Goal: Information Seeking & Learning: Learn about a topic

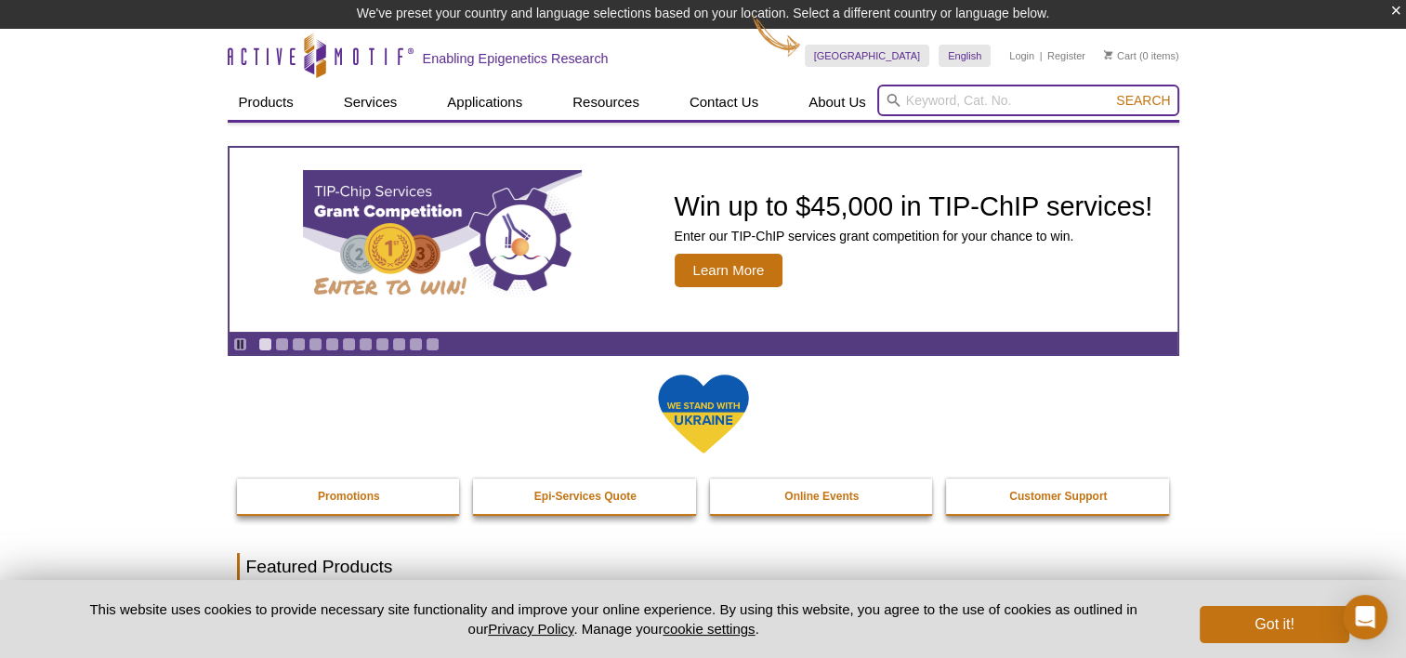
click at [909, 95] on input "search" at bounding box center [1028, 101] width 302 height 32
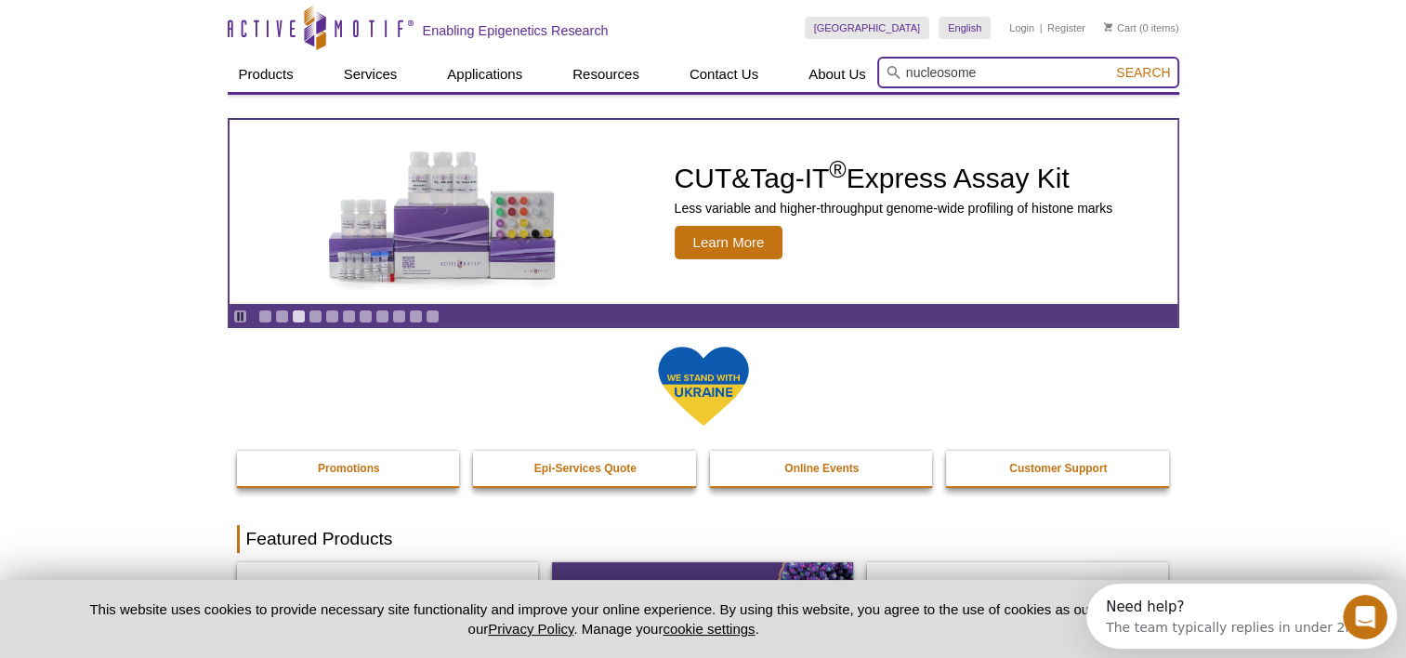
type input "nucleosome"
click at [1110, 64] on button "Search" at bounding box center [1142, 72] width 65 height 17
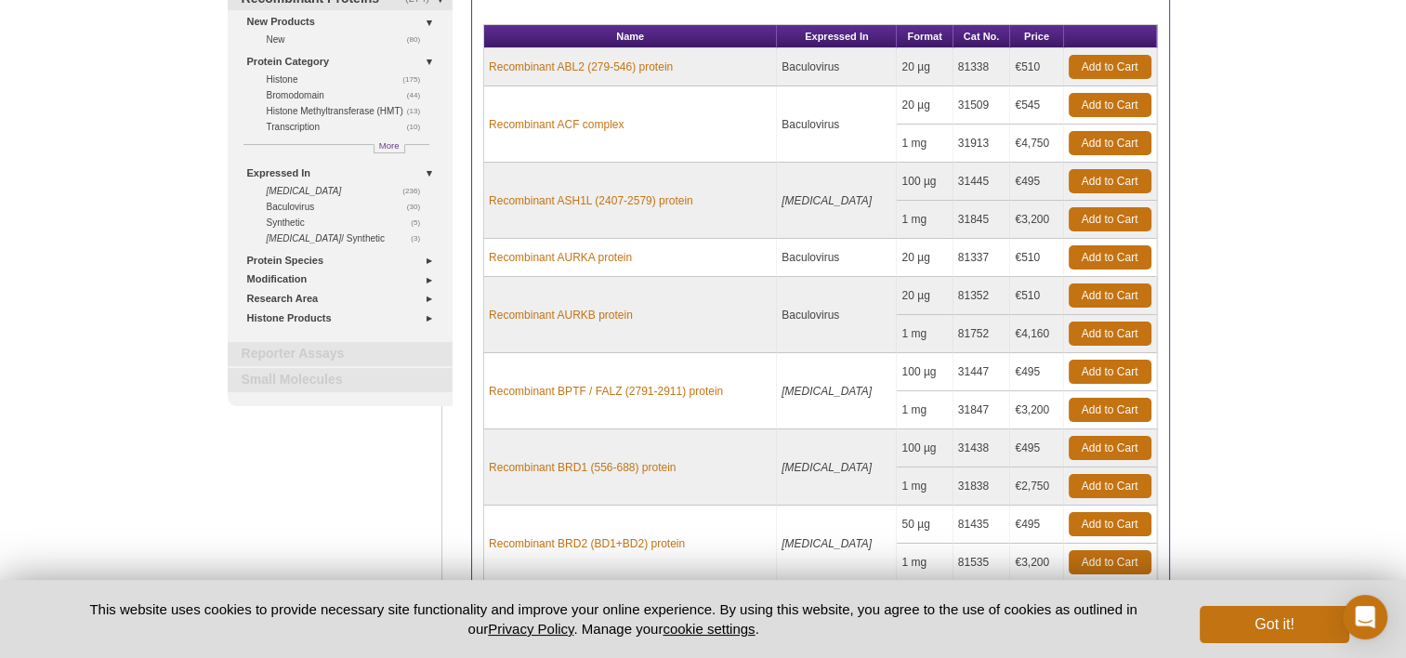
scroll to position [53, 0]
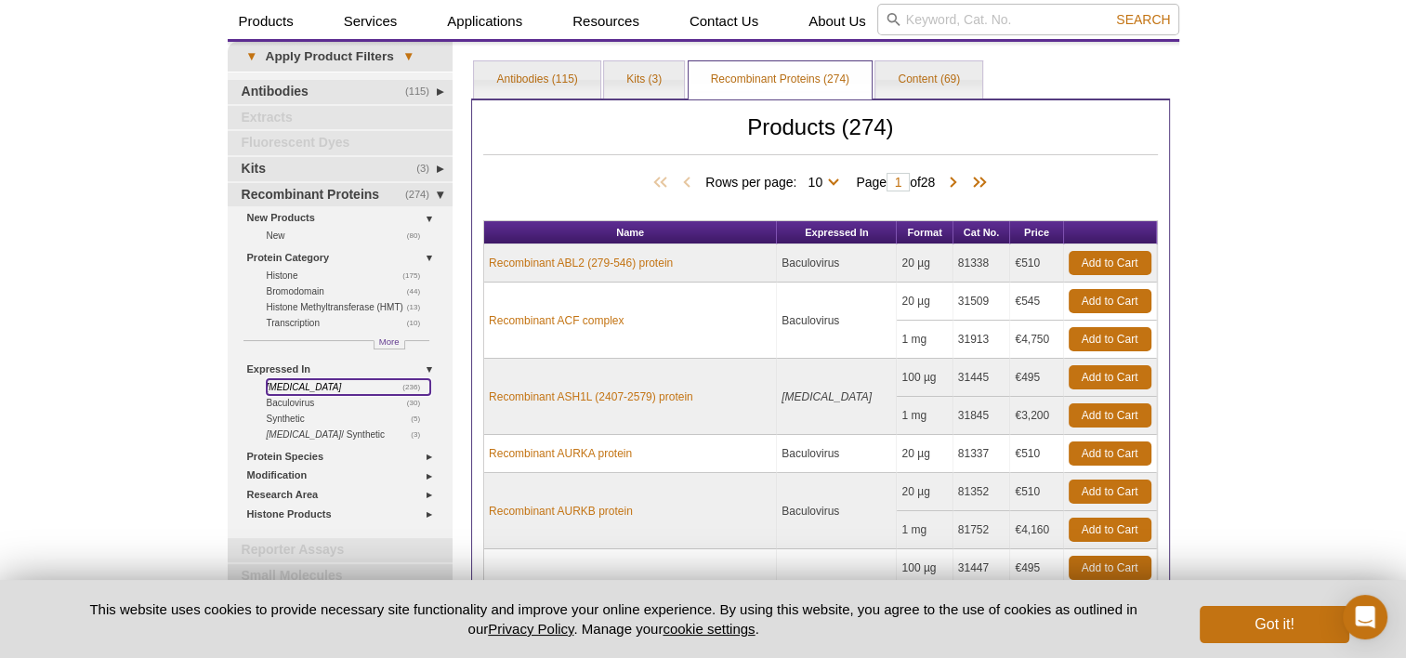
click at [286, 382] on icon "[MEDICAL_DATA]" at bounding box center [304, 387] width 75 height 10
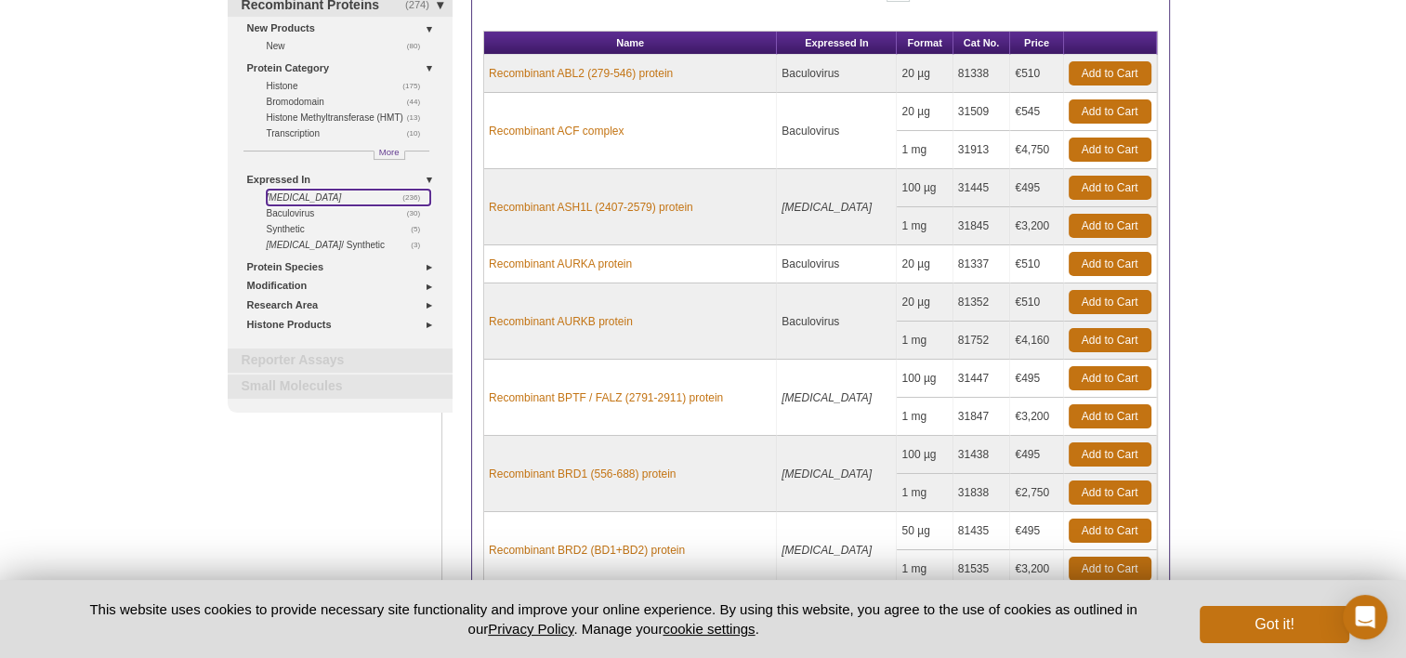
scroll to position [269, 0]
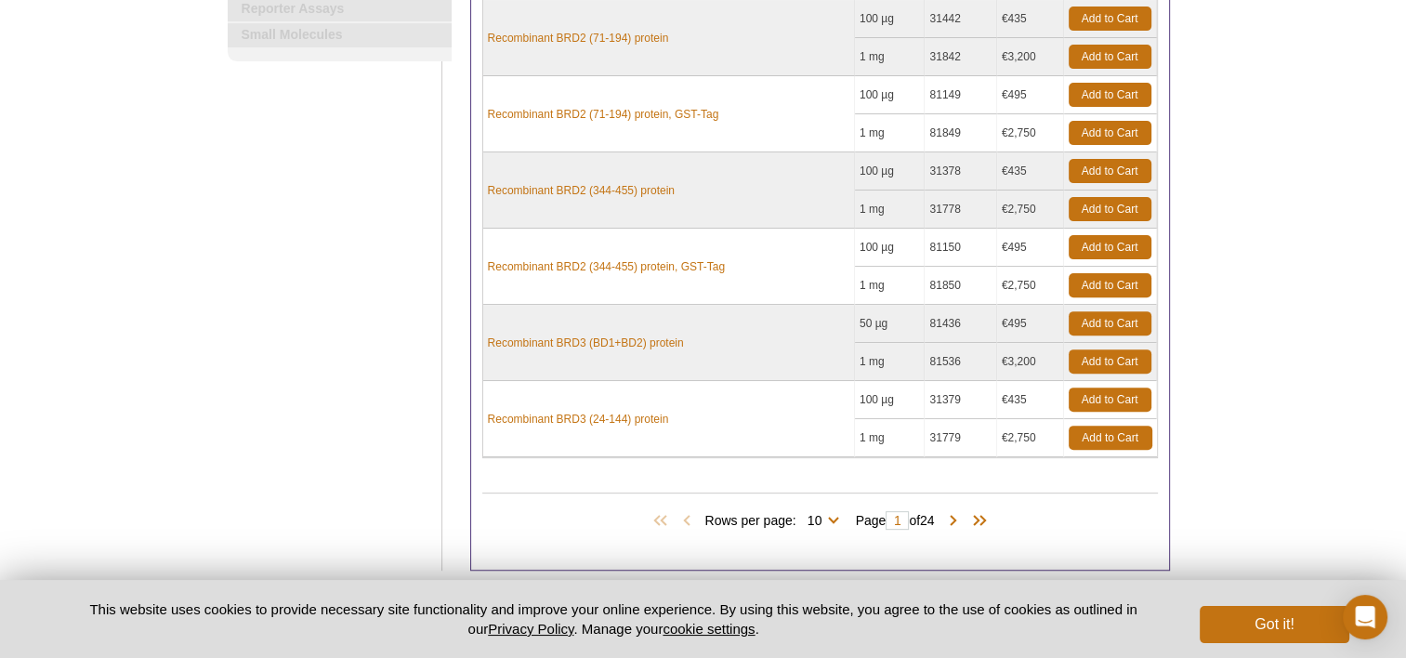
scroll to position [625, 0]
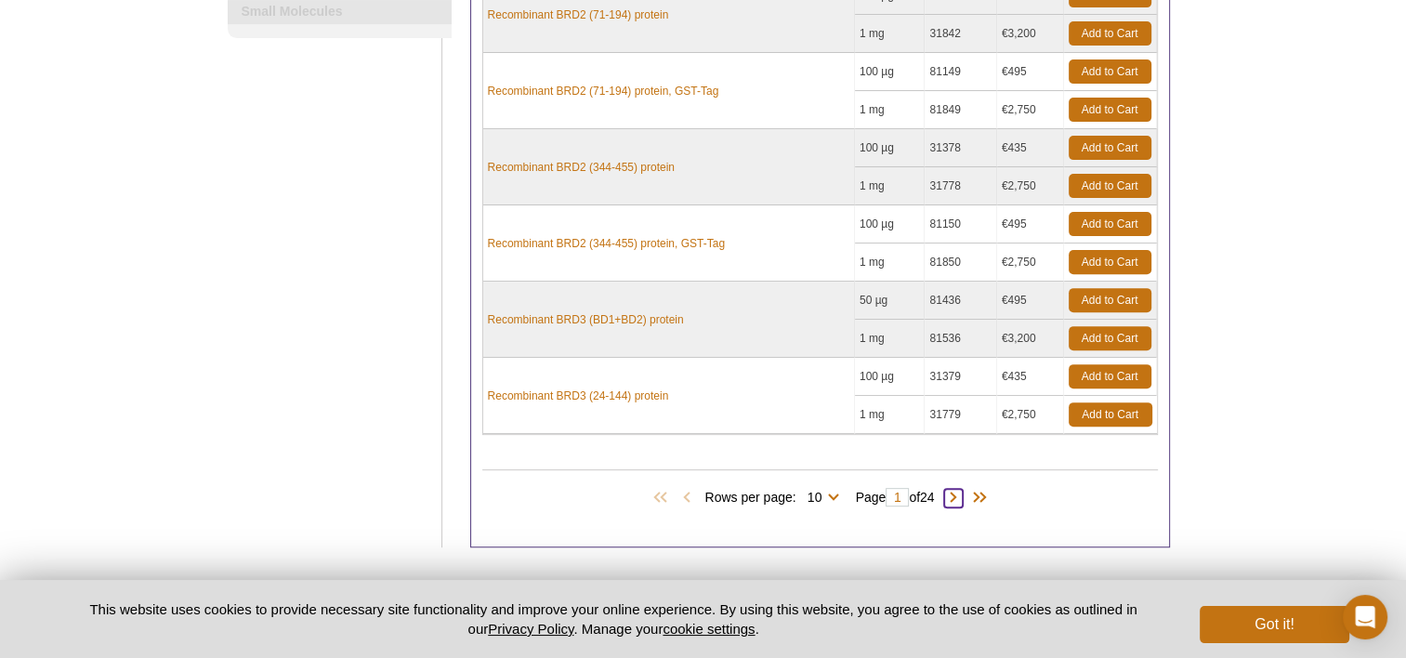
click at [961, 491] on span at bounding box center [953, 498] width 19 height 19
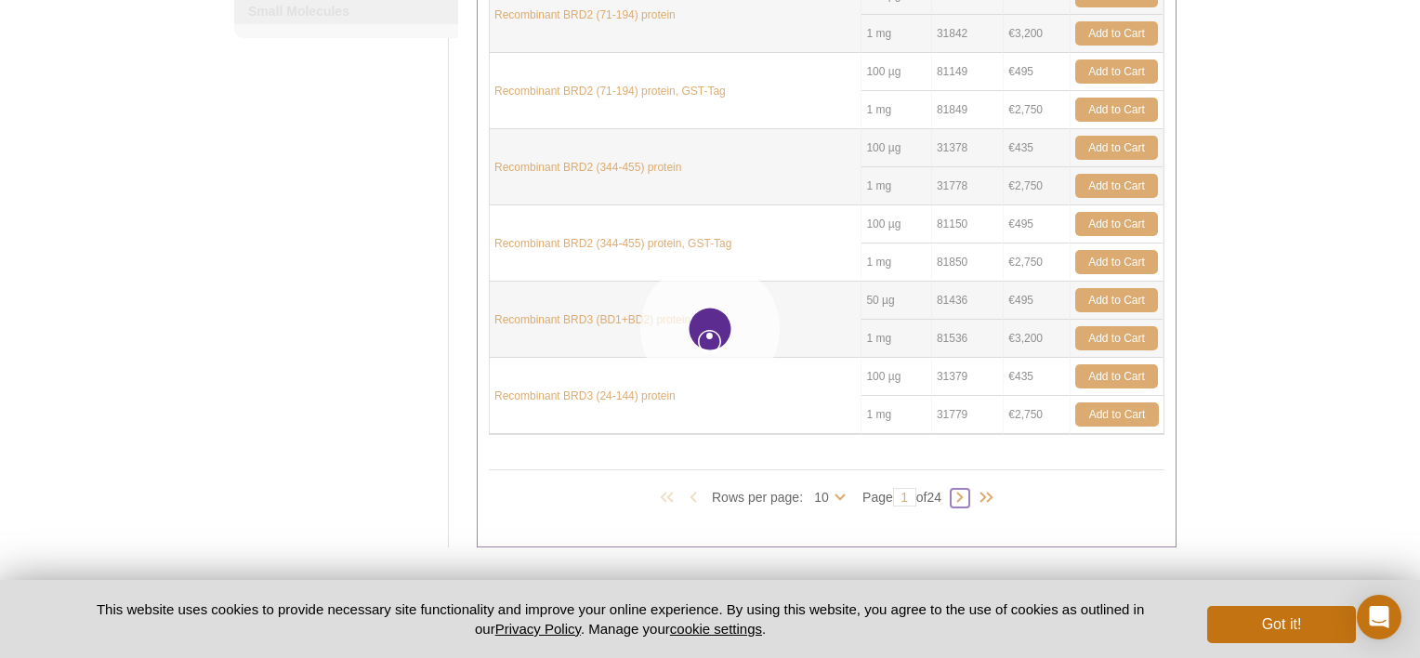
type input "2"
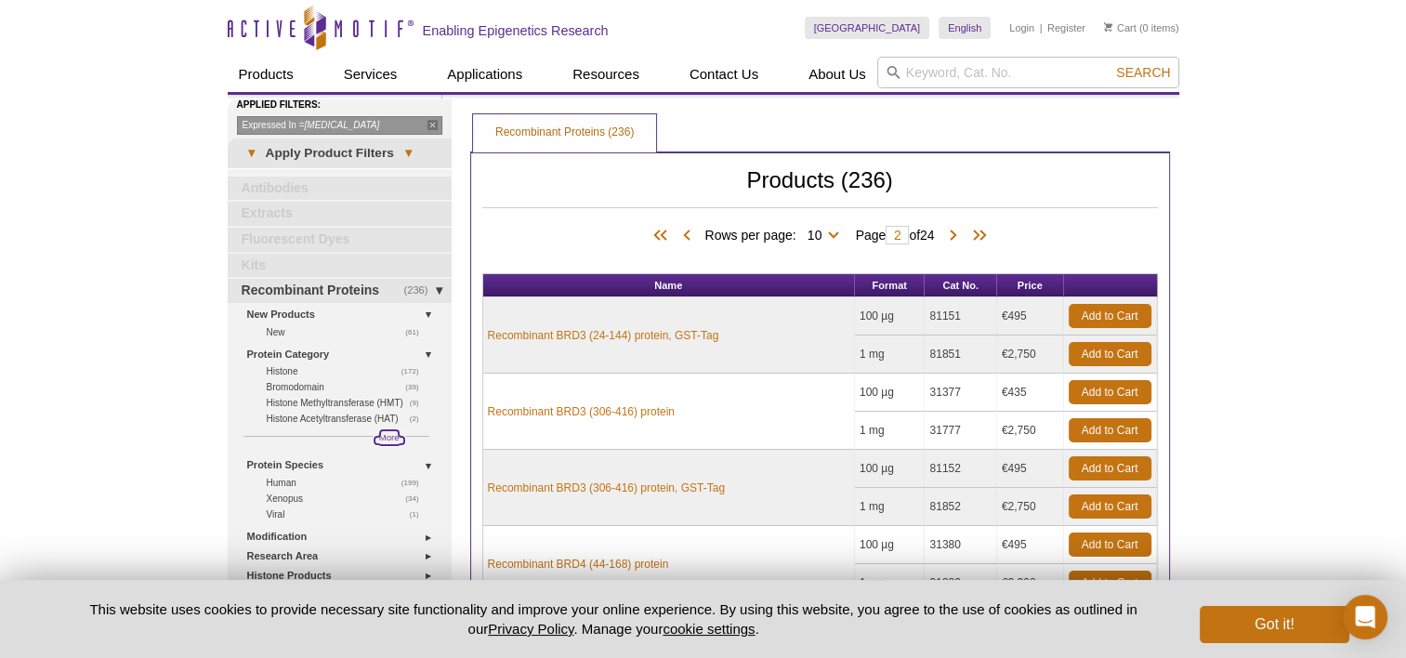
click at [387, 434] on span "More" at bounding box center [389, 437] width 20 height 16
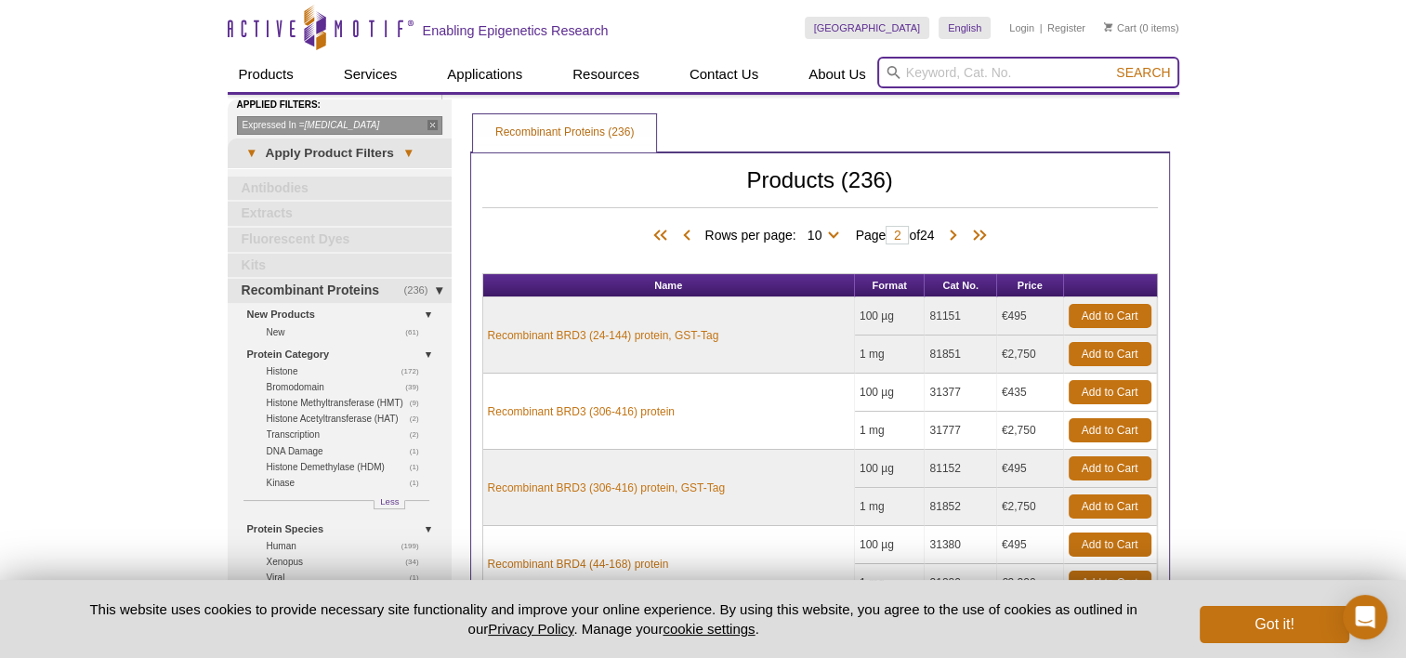
click at [939, 72] on input "search" at bounding box center [1028, 73] width 302 height 32
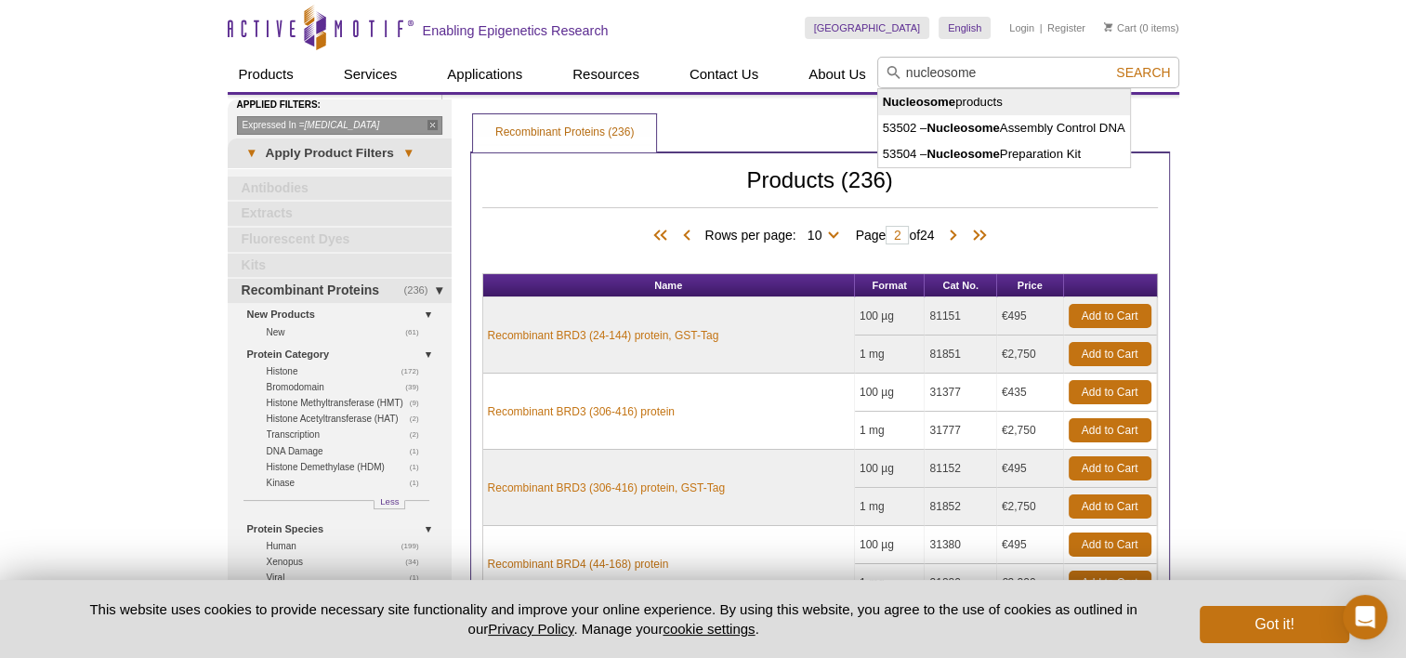
click at [973, 100] on li "Nucleosome products" at bounding box center [1004, 102] width 252 height 26
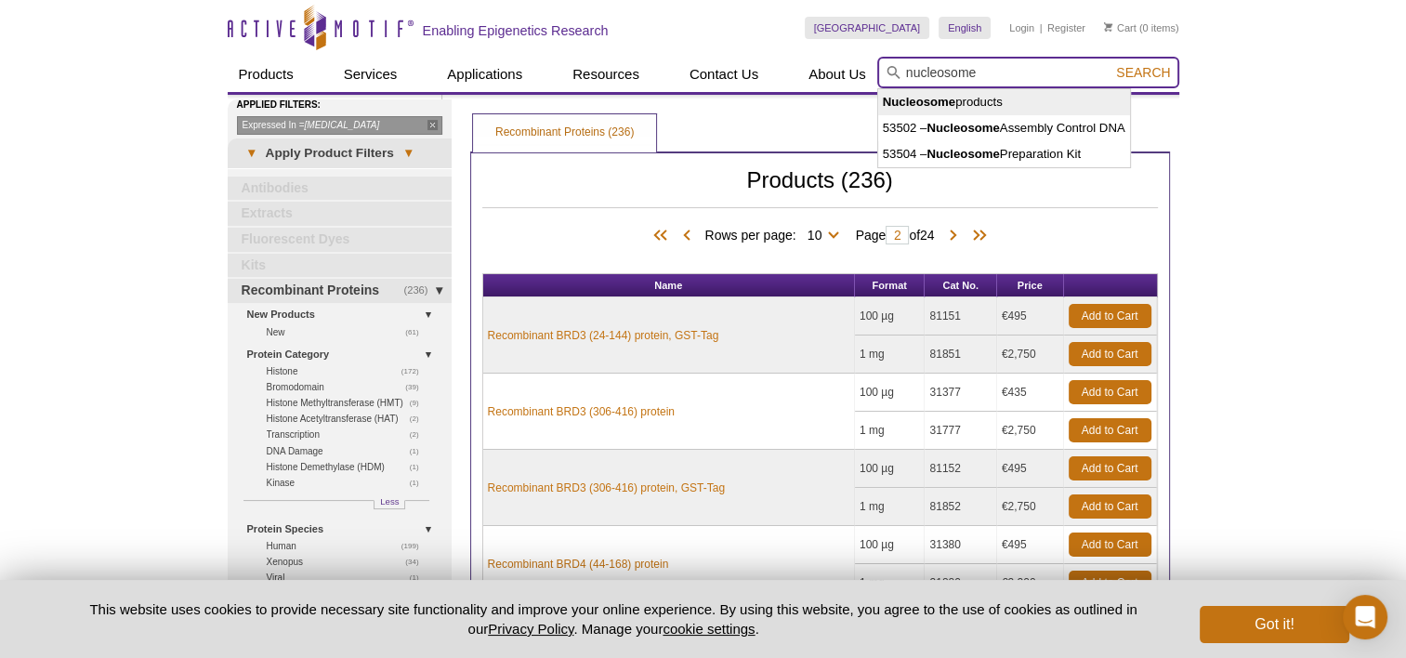
type input "Nucleosome products"
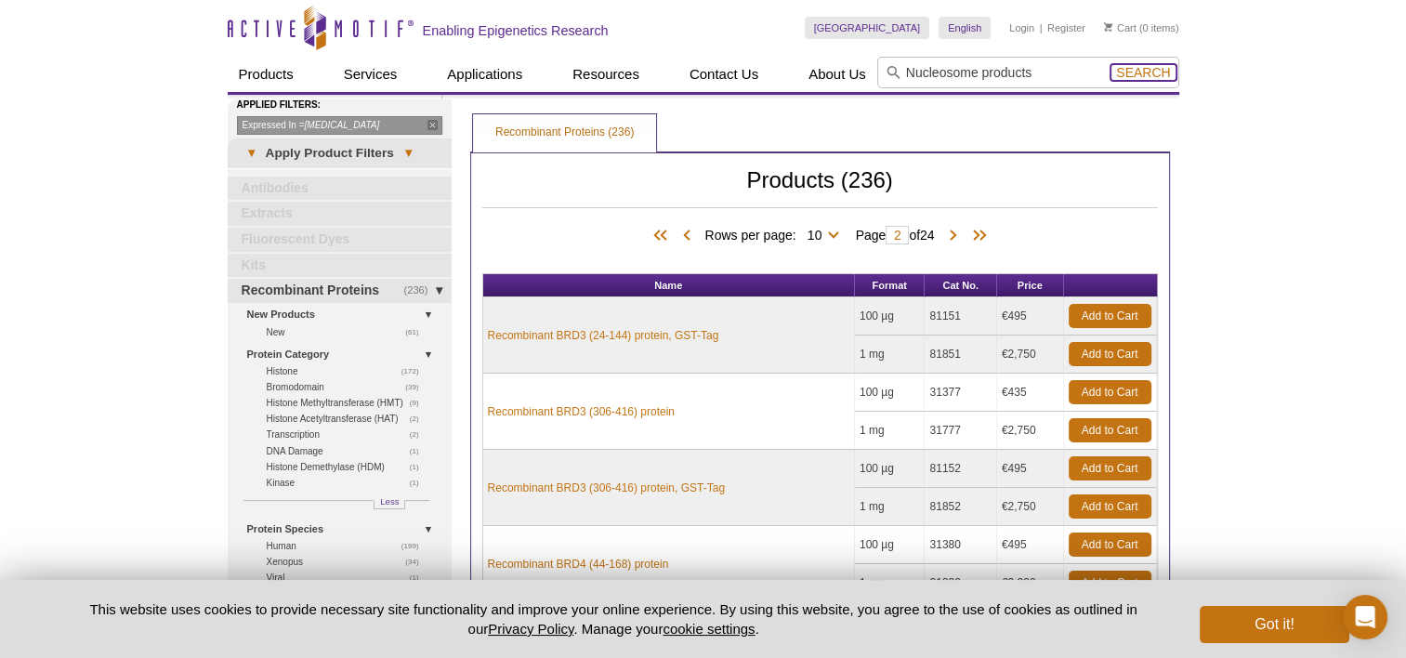
click at [1133, 67] on span "Search" at bounding box center [1143, 72] width 54 height 15
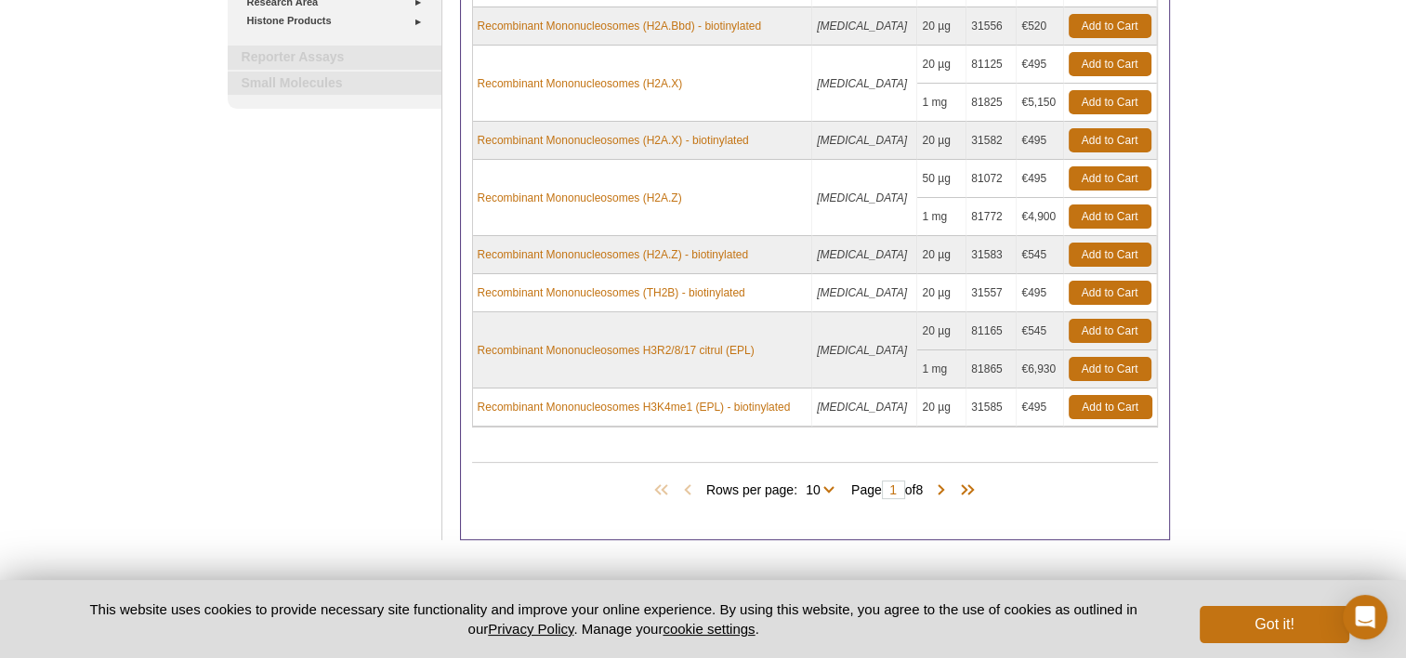
scroll to position [448, 0]
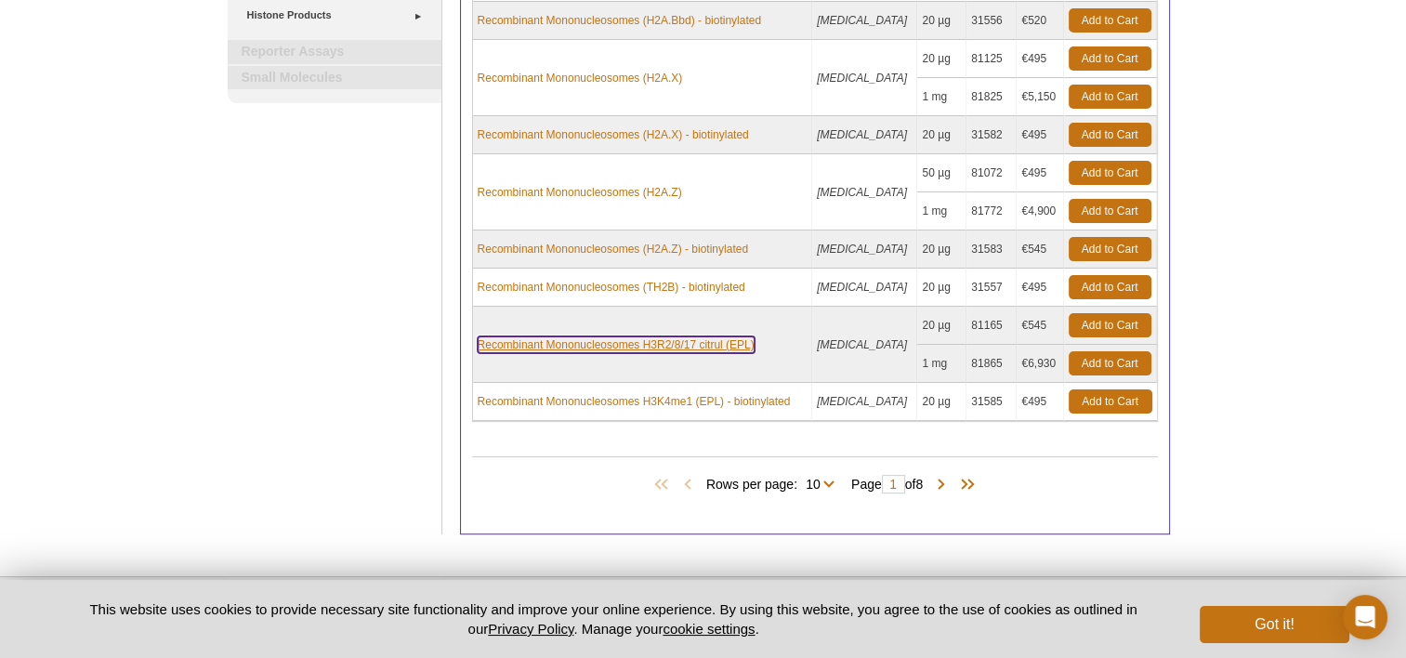
click at [595, 341] on link "Recombinant Mononucleosomes H3R2/8/17 citrul (EPL)" at bounding box center [616, 344] width 277 height 17
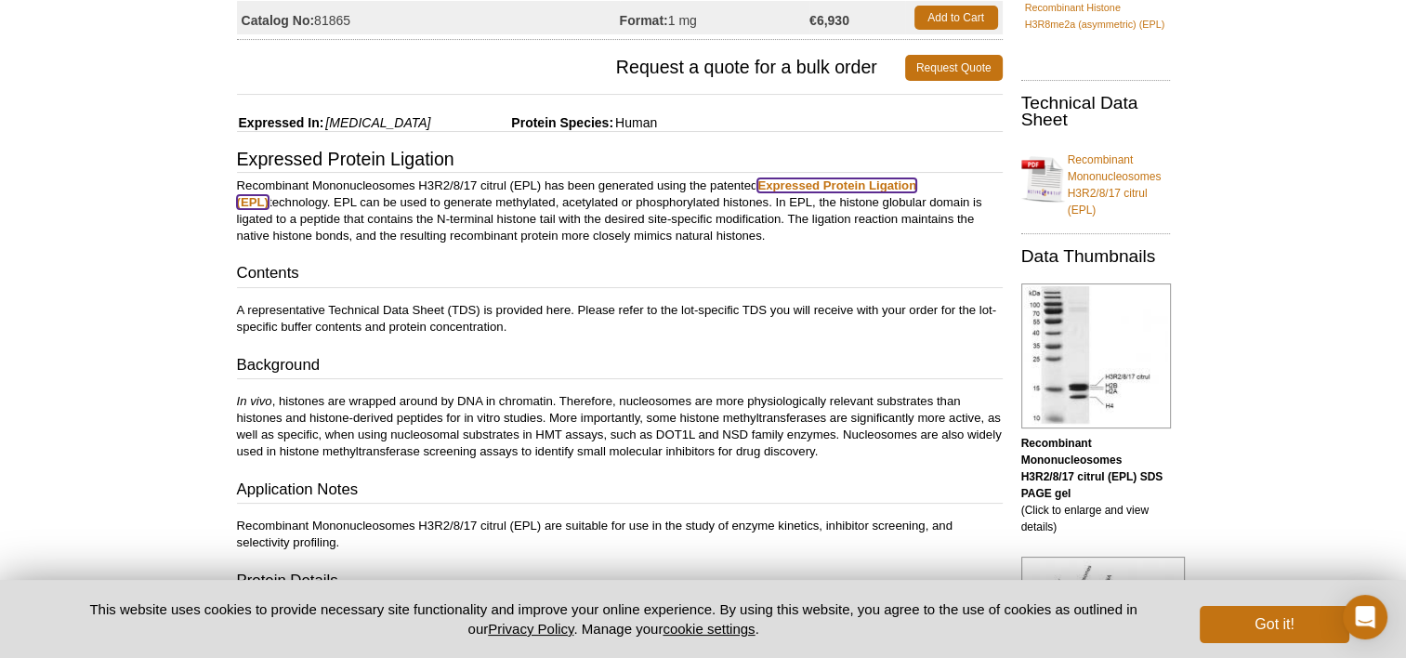
scroll to position [160, 0]
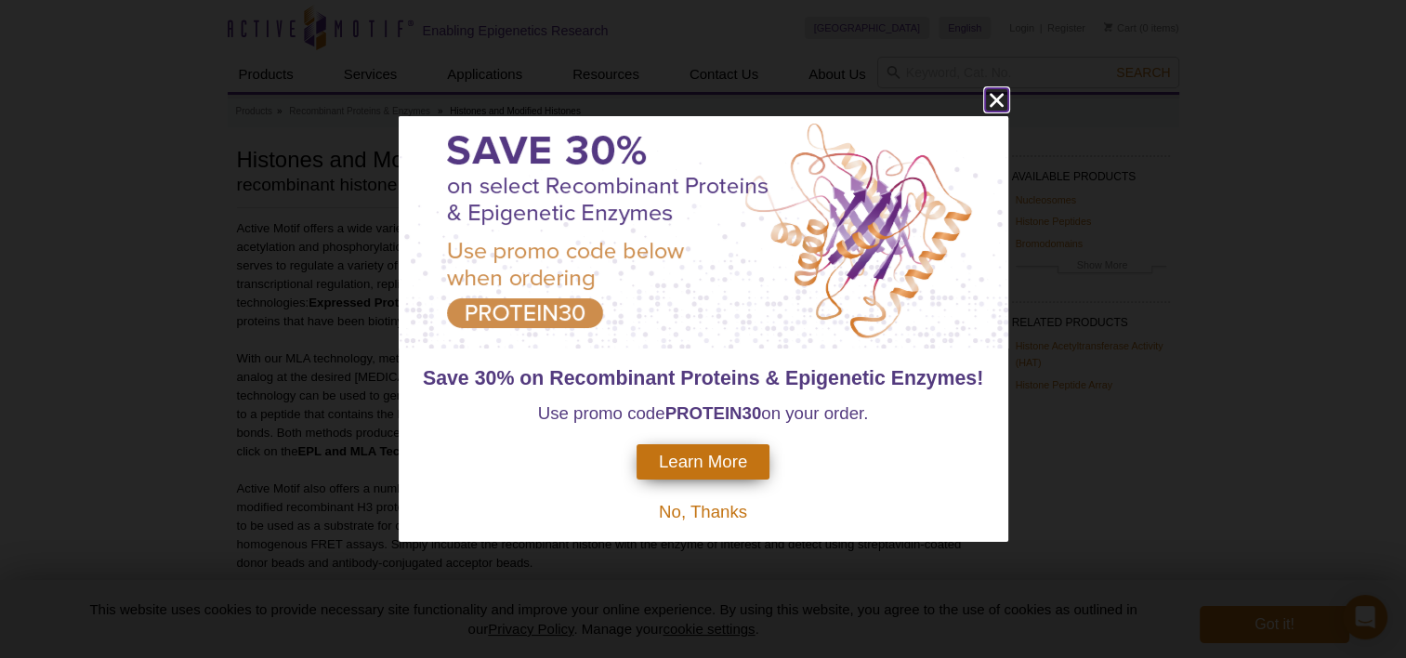
click at [996, 104] on icon "close" at bounding box center [996, 99] width 23 height 23
